Goal: Information Seeking & Learning: Learn about a topic

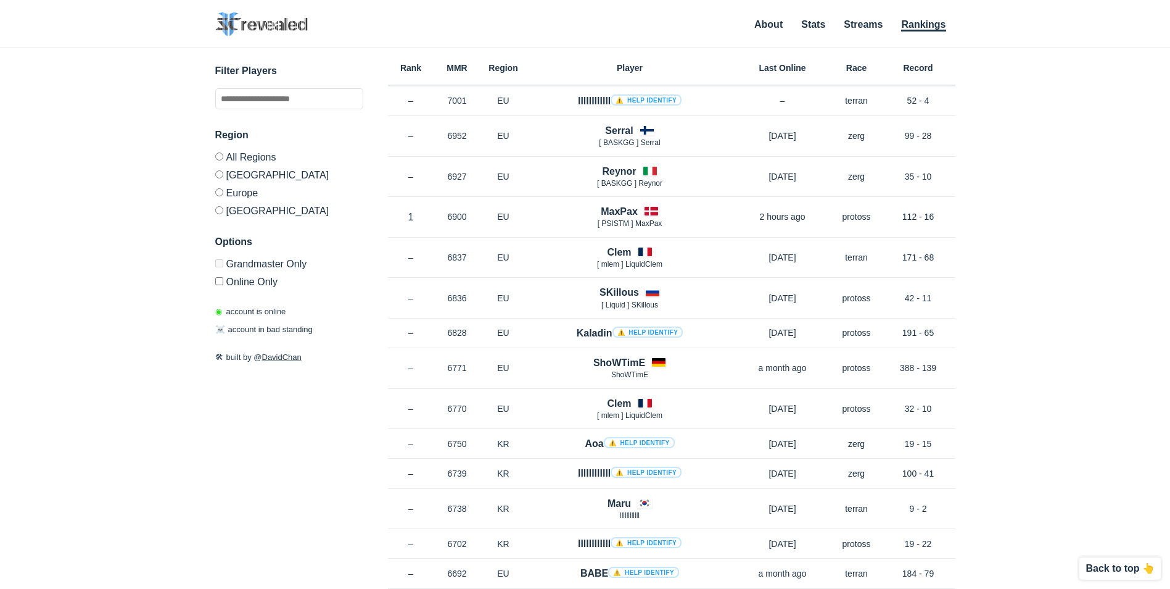
click at [925, 67] on h6 "Record" at bounding box center [919, 68] width 74 height 9
click at [999, 125] on div "✕ Filter Players Region All Regions [GEOGRAPHIC_DATA] [GEOGRAPHIC_DATA] [GEOGRA…" at bounding box center [585, 303] width 1146 height 510
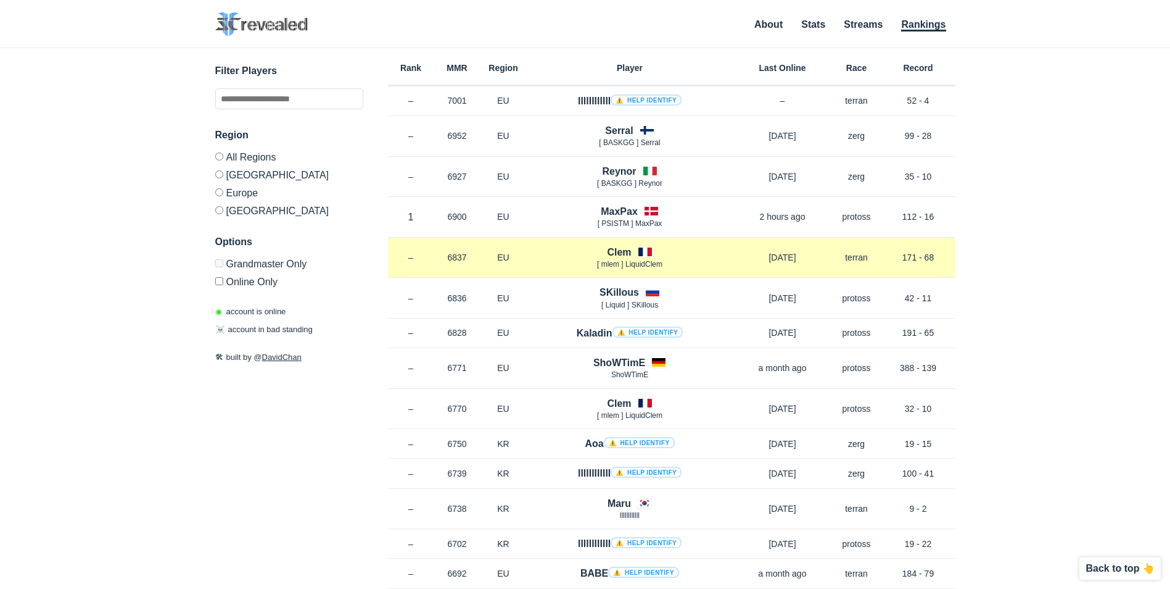
click at [725, 254] on div "[PERSON_NAME] [ mlem ] LiquidClem" at bounding box center [630, 257] width 207 height 25
click at [480, 261] on div "Rank – MMR 6837 Region EU [PERSON_NAME] [ mlem ] LiquidClem [DATE] Race terran …" at bounding box center [672, 258] width 568 height 41
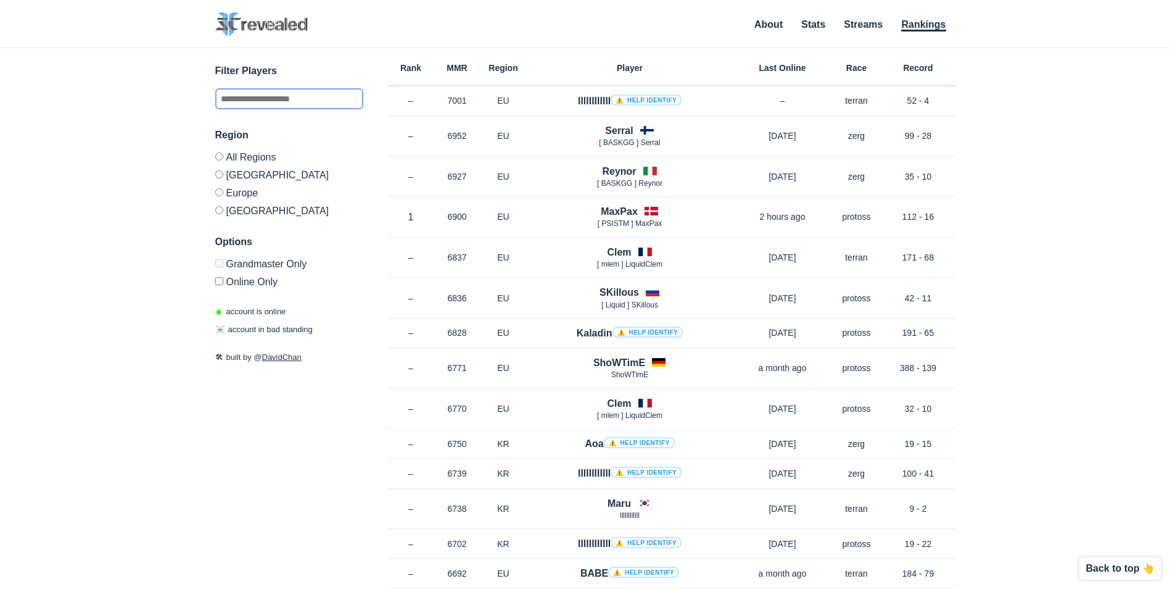
click at [292, 98] on input "text" at bounding box center [289, 98] width 148 height 21
click at [225, 199] on label "Europe" at bounding box center [289, 192] width 148 height 18
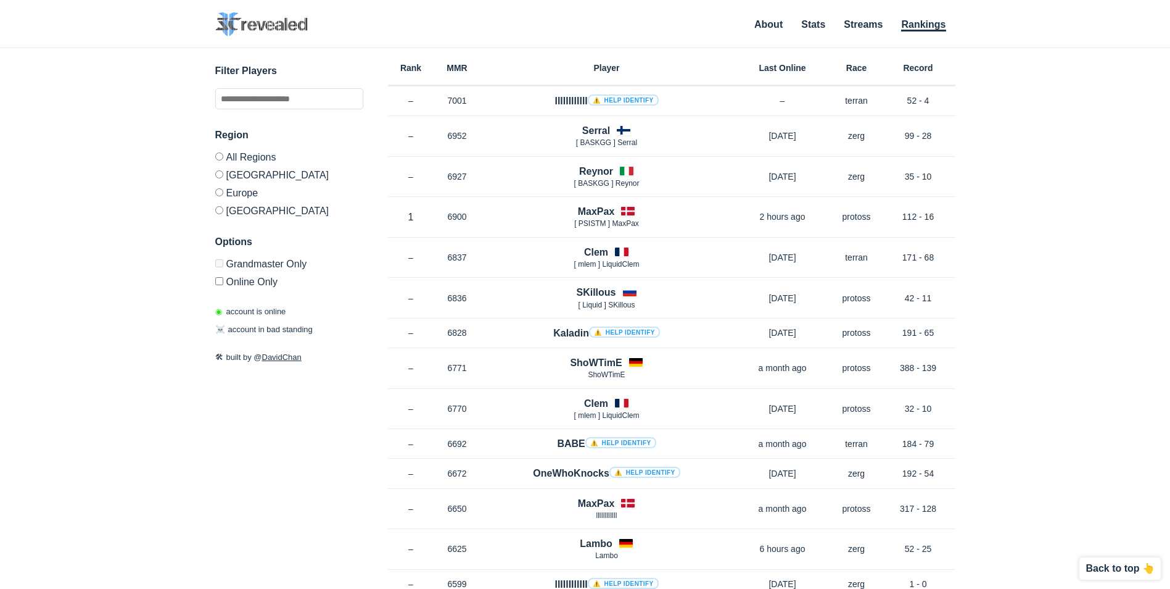
click at [232, 194] on label "Europe" at bounding box center [289, 192] width 148 height 18
click at [246, 175] on label "[GEOGRAPHIC_DATA]" at bounding box center [289, 174] width 148 height 18
